Goal: Navigation & Orientation: Find specific page/section

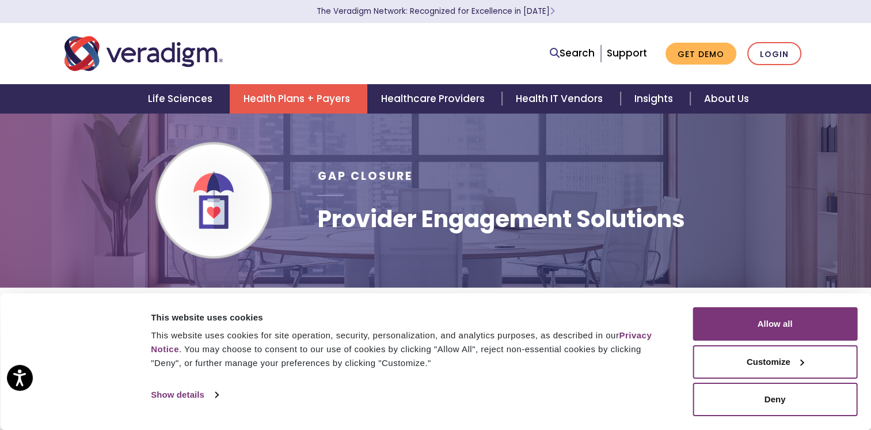
click at [147, 47] on img "Veradigm logo" at bounding box center [143, 54] width 158 height 38
